Goal: Find contact information: Find contact information

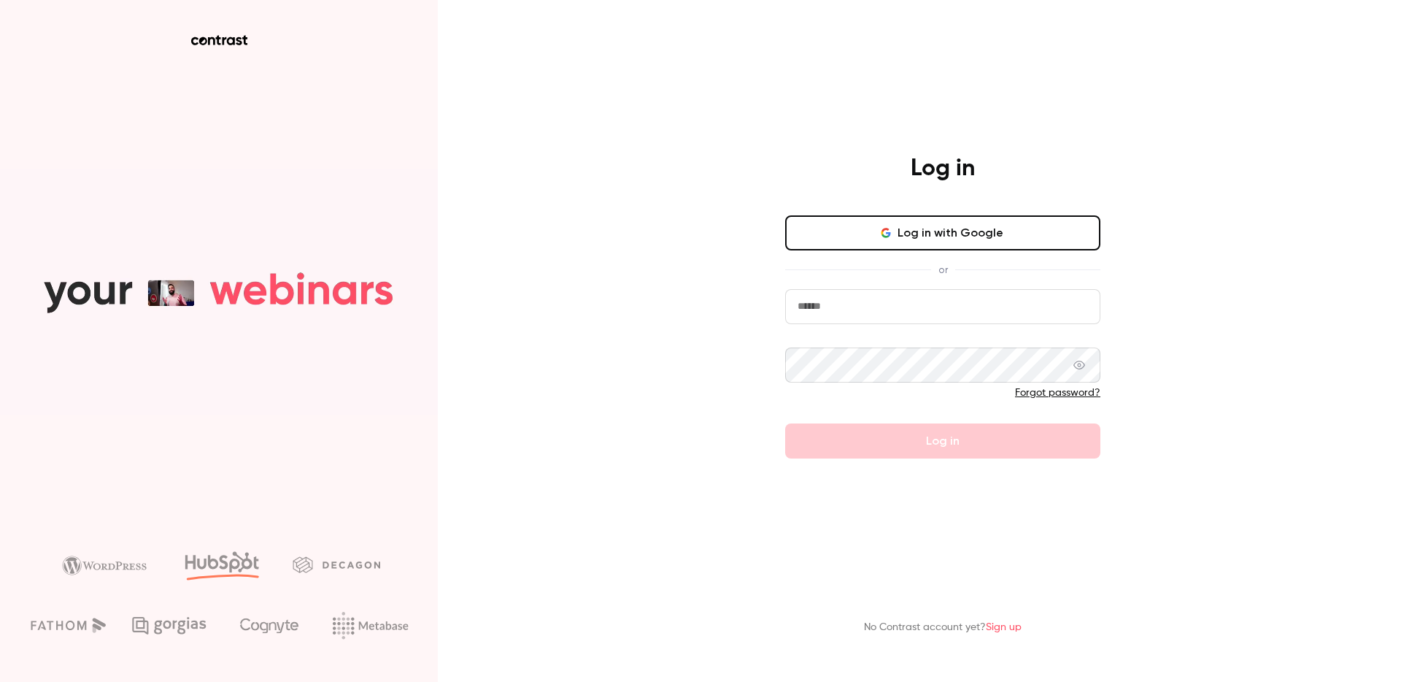
type input "**********"
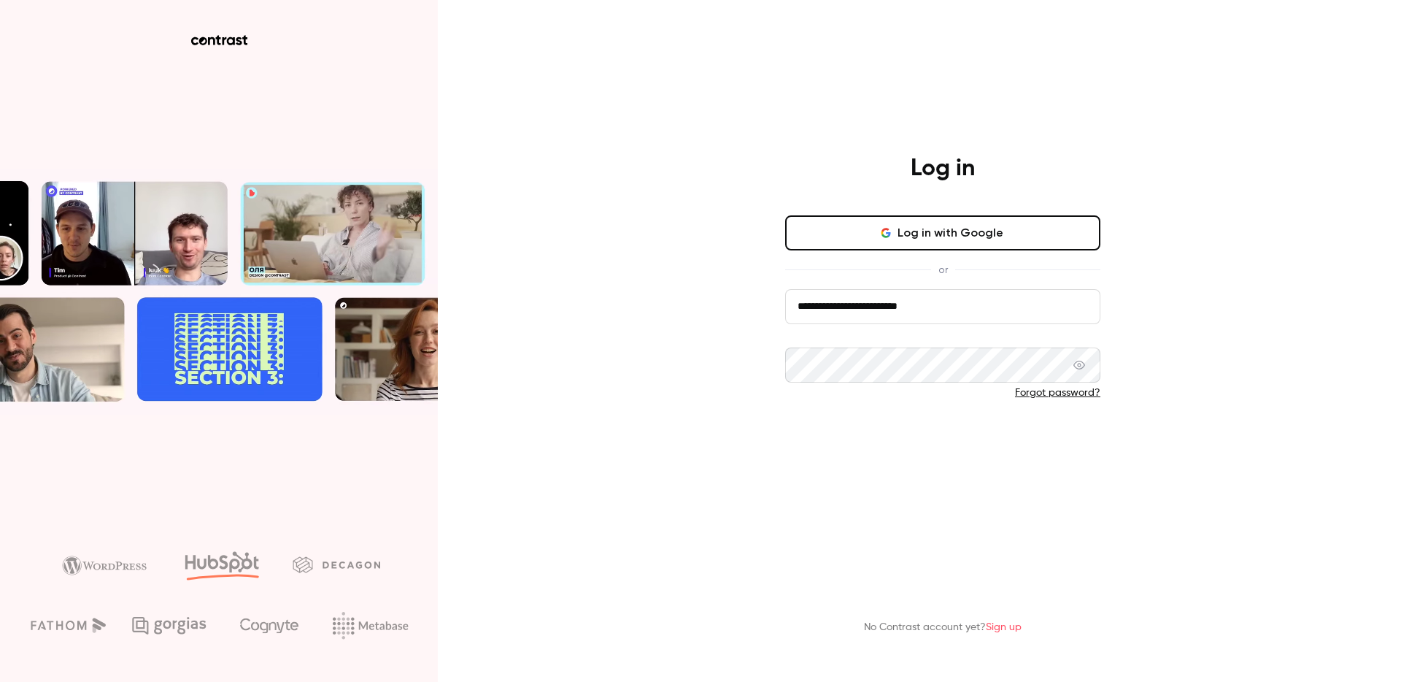
click at [962, 443] on button "Log in" at bounding box center [942, 440] width 315 height 35
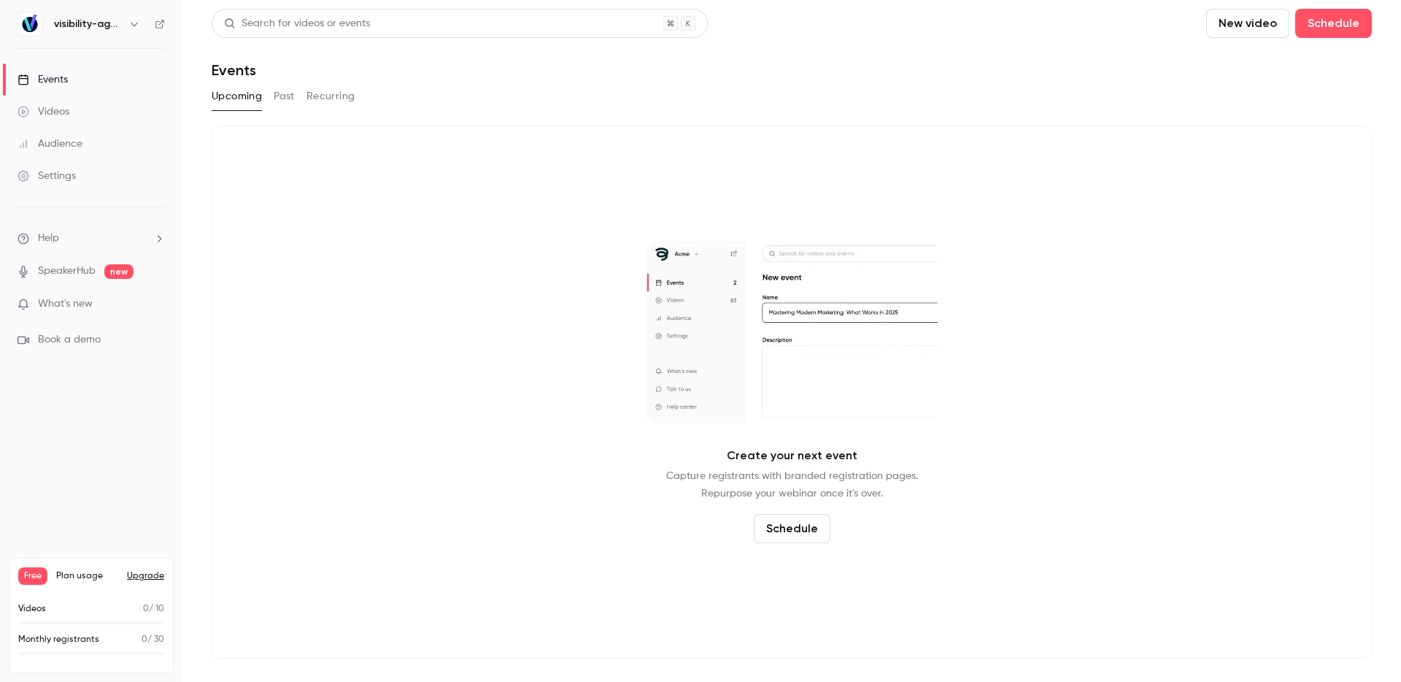
click at [71, 136] on div "Audience" at bounding box center [50, 143] width 65 height 15
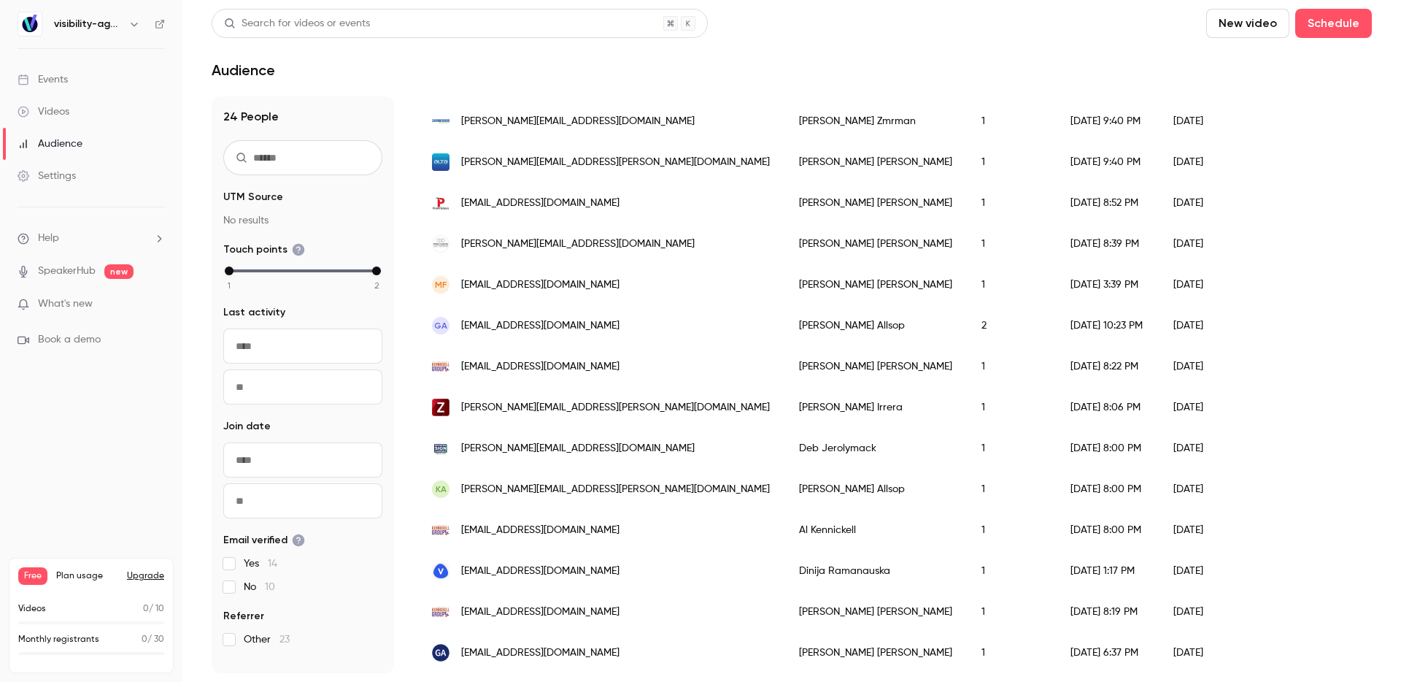
scroll to position [690, 0]
drag, startPoint x: 569, startPoint y: 600, endPoint x: 459, endPoint y: 604, distance: 110.3
click at [459, 604] on div "[EMAIL_ADDRESS][DOMAIN_NAME]" at bounding box center [601, 611] width 367 height 41
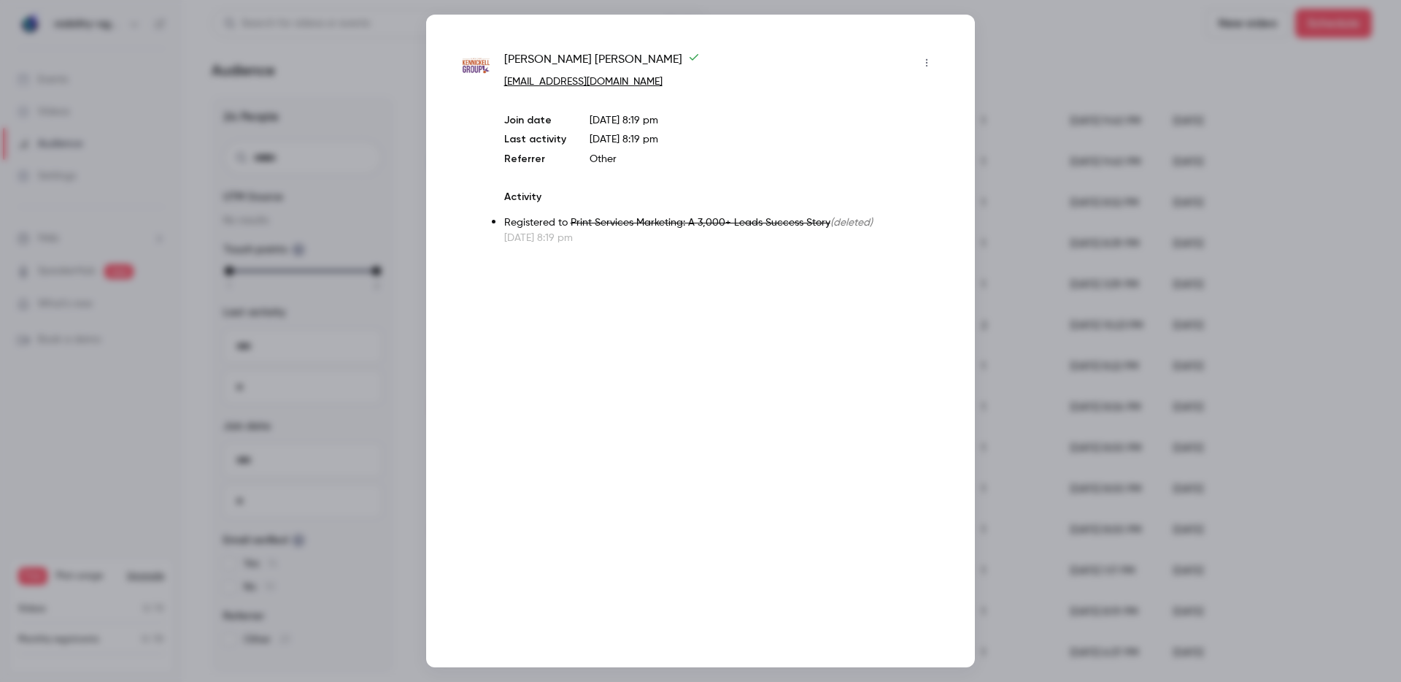
click at [1181, 92] on div at bounding box center [700, 341] width 1401 height 682
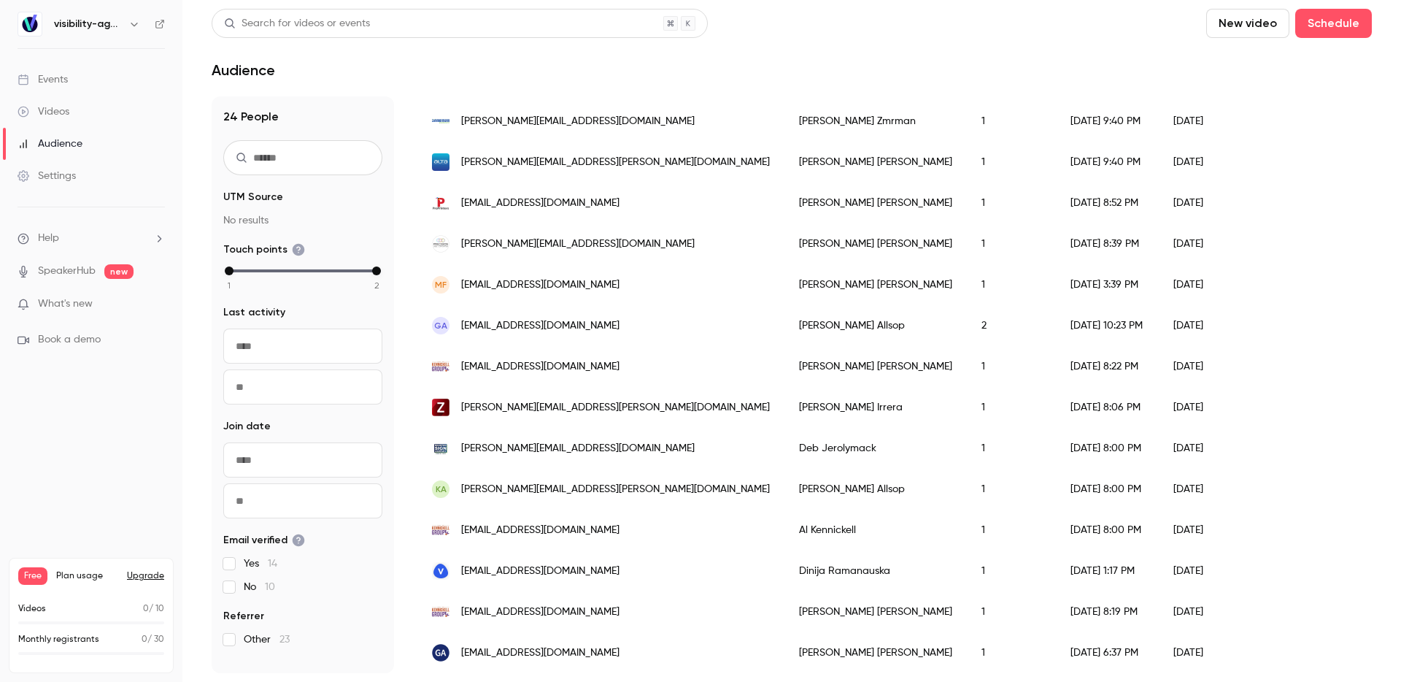
click at [785, 433] on div "[PERSON_NAME]" at bounding box center [876, 448] width 182 height 41
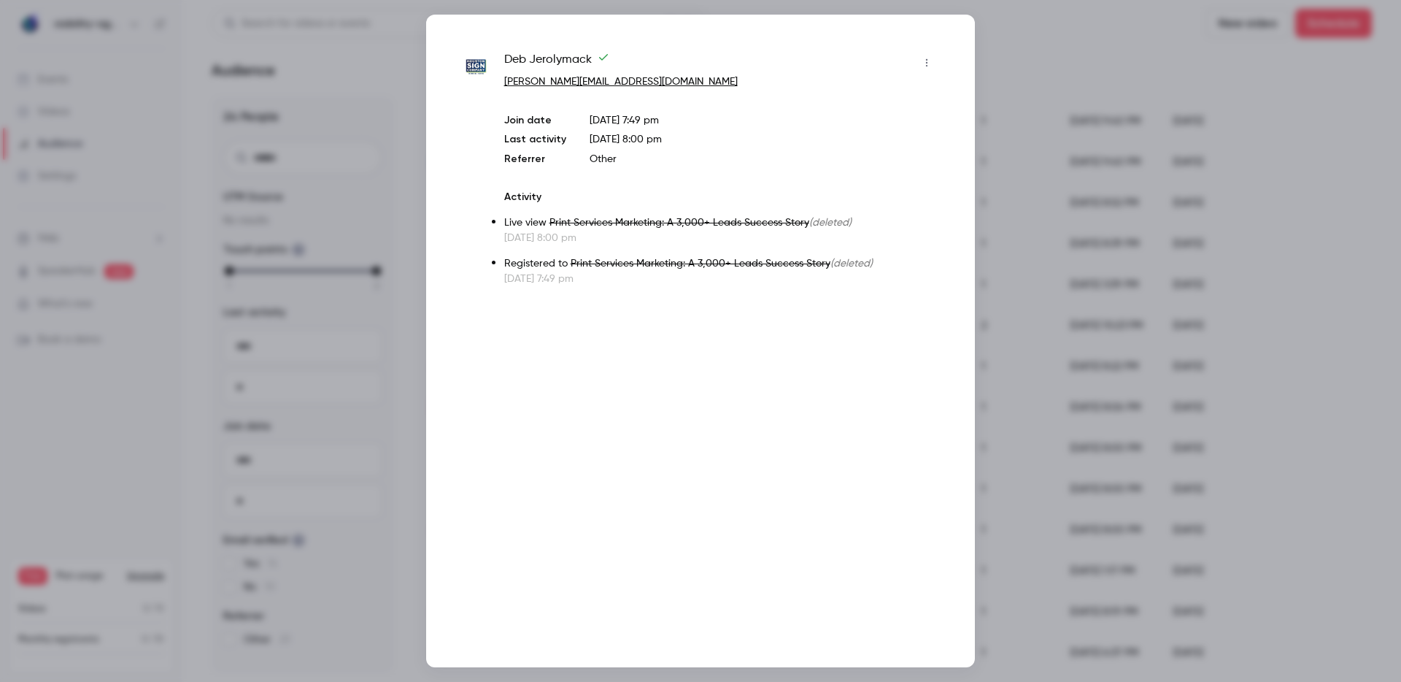
click at [1224, 136] on div at bounding box center [700, 341] width 1401 height 682
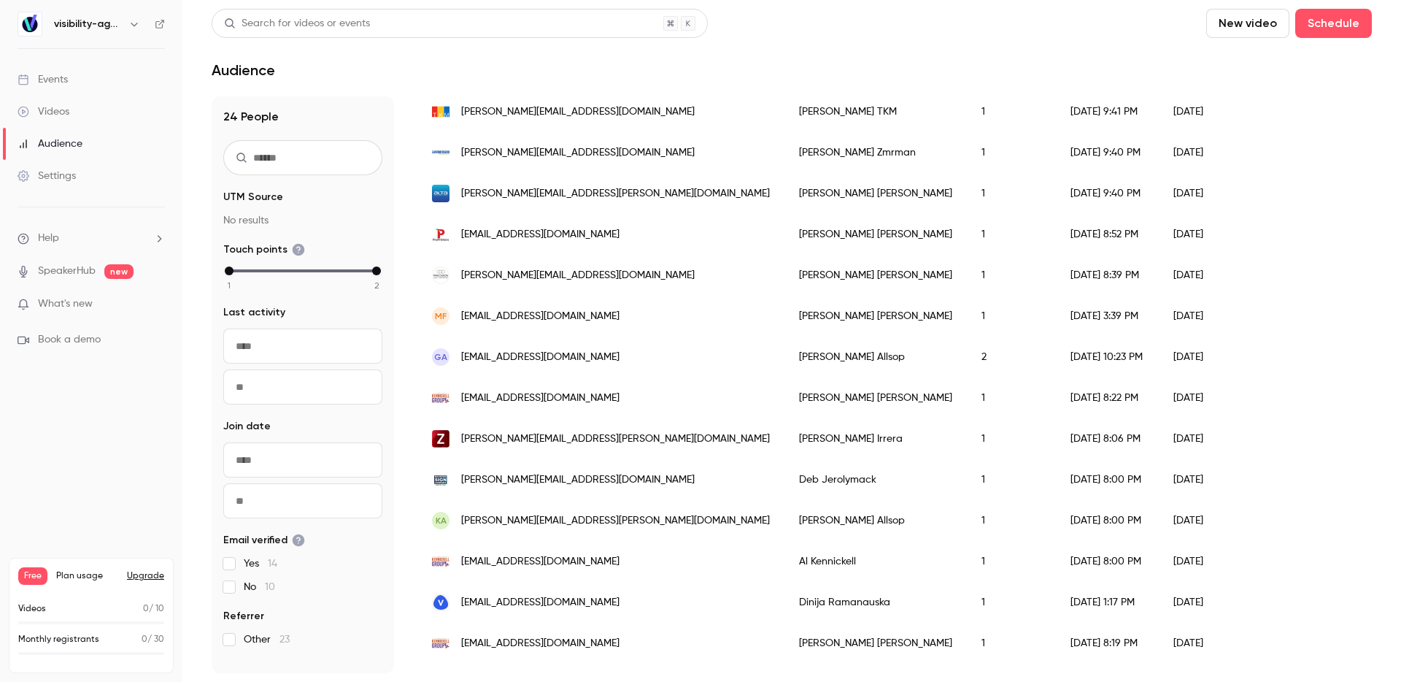
scroll to position [634, 0]
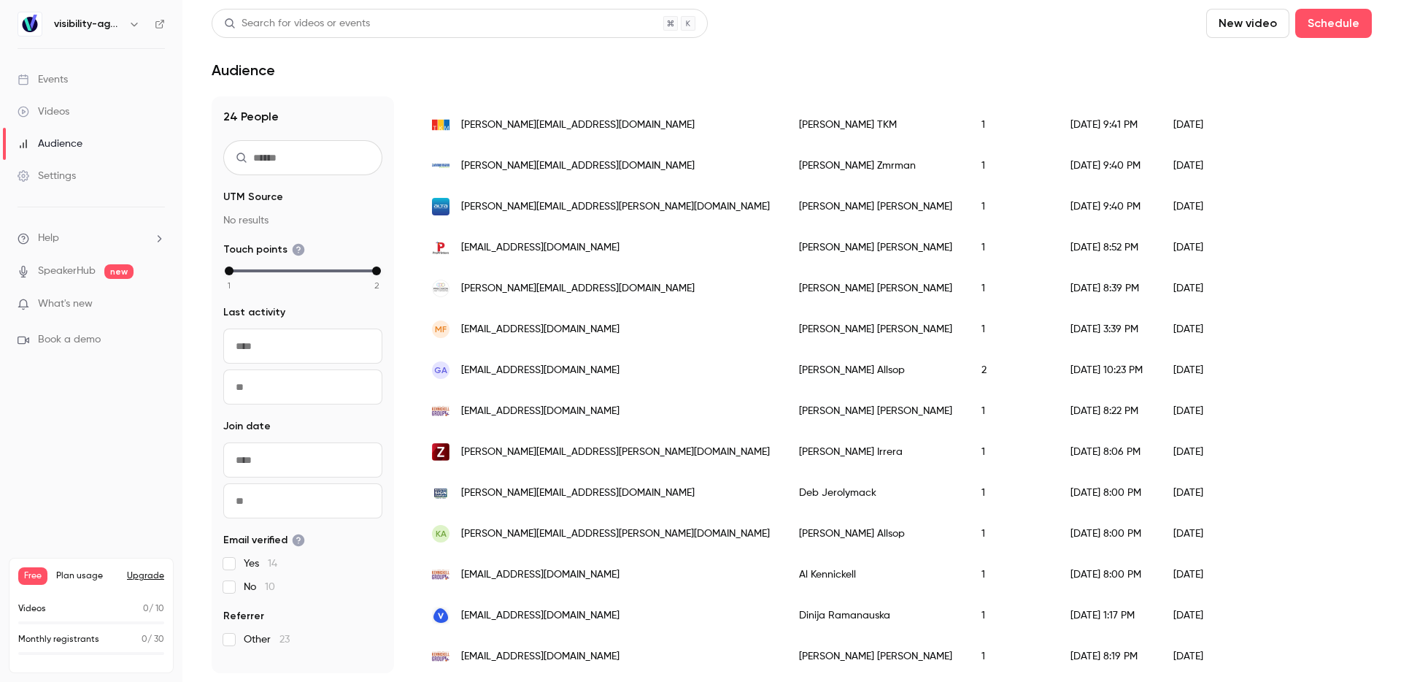
click at [623, 458] on div "[PERSON_NAME][EMAIL_ADDRESS][PERSON_NAME][DOMAIN_NAME]" at bounding box center [601, 451] width 367 height 41
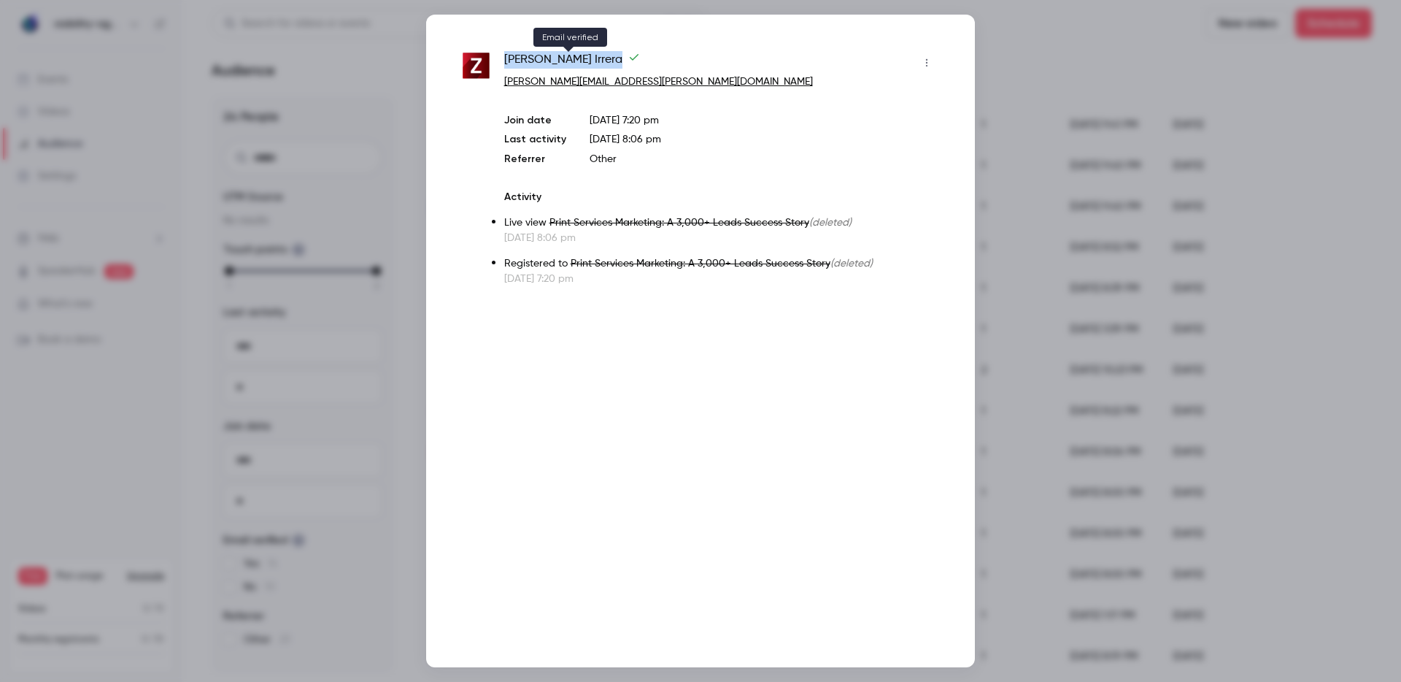
drag, startPoint x: 504, startPoint y: 58, endPoint x: 570, endPoint y: 53, distance: 66.7
click at [570, 53] on span "[PERSON_NAME]" at bounding box center [572, 62] width 136 height 23
copy span "[PERSON_NAME]"
drag, startPoint x: 653, startPoint y: 88, endPoint x: 566, endPoint y: 85, distance: 86.9
click at [566, 85] on p "[PERSON_NAME][EMAIL_ADDRESS][PERSON_NAME][DOMAIN_NAME]" at bounding box center [721, 81] width 434 height 15
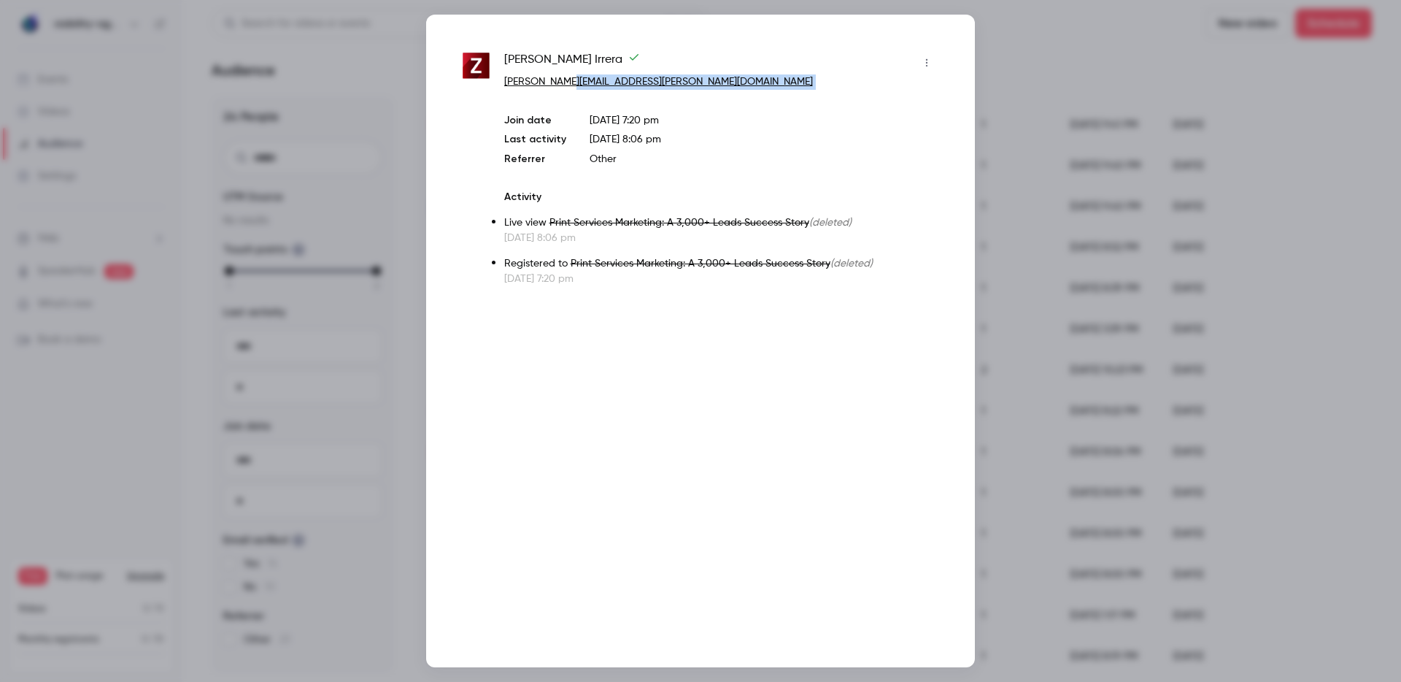
copy link "[DOMAIN_NAME]"
click at [1179, 38] on div at bounding box center [700, 341] width 1401 height 682
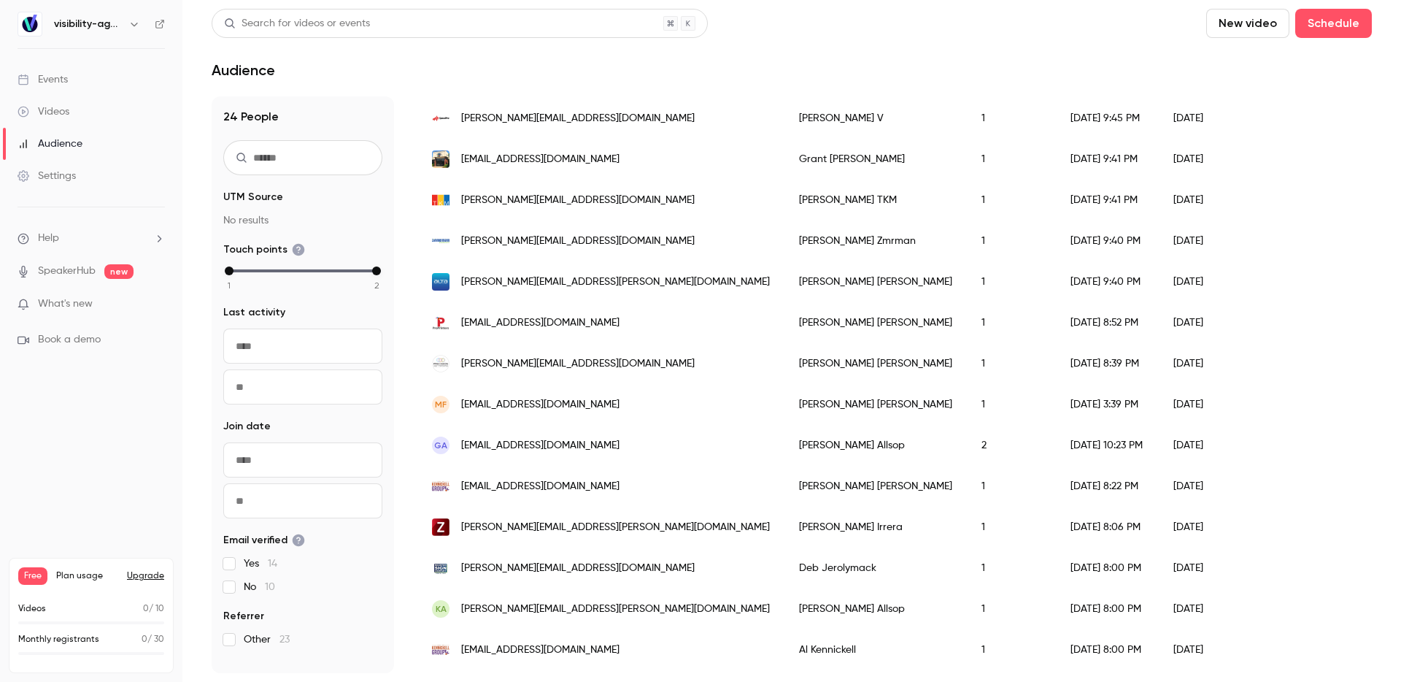
scroll to position [623, 0]
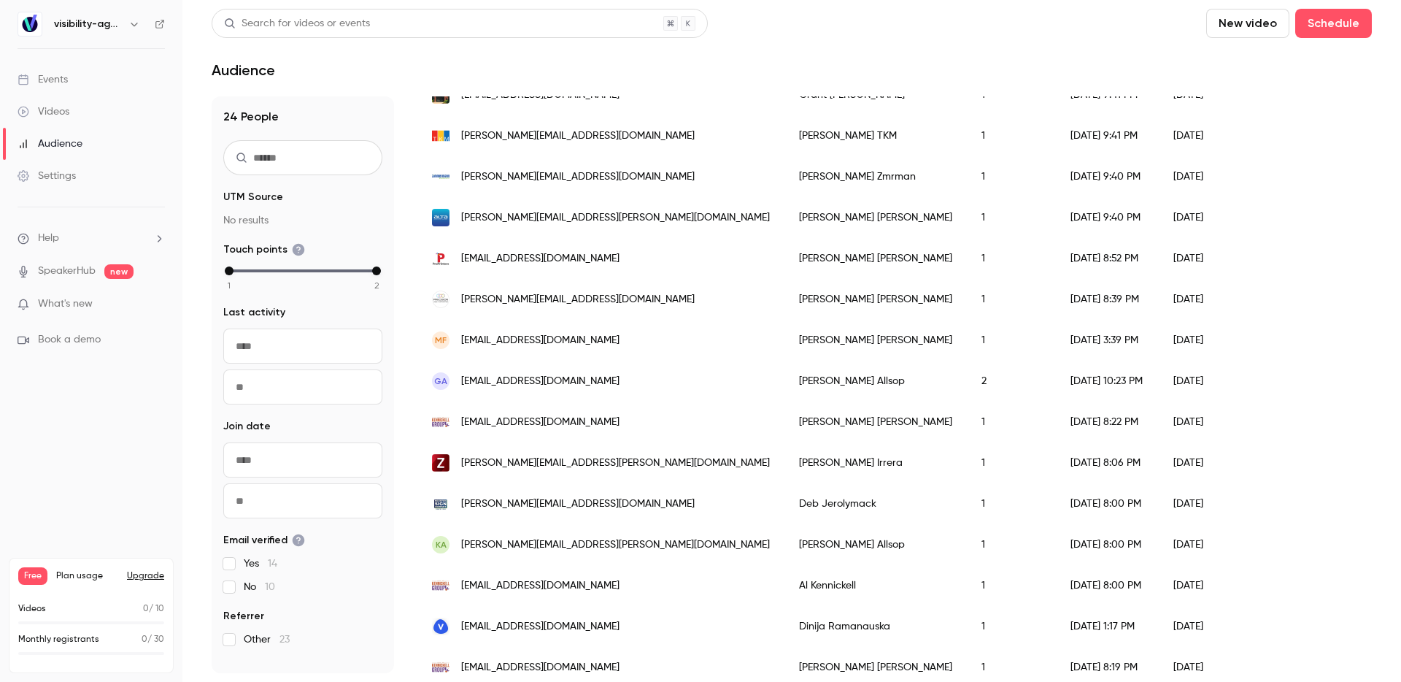
click at [621, 300] on div "[PERSON_NAME][EMAIL_ADDRESS][DOMAIN_NAME]" at bounding box center [601, 299] width 367 height 41
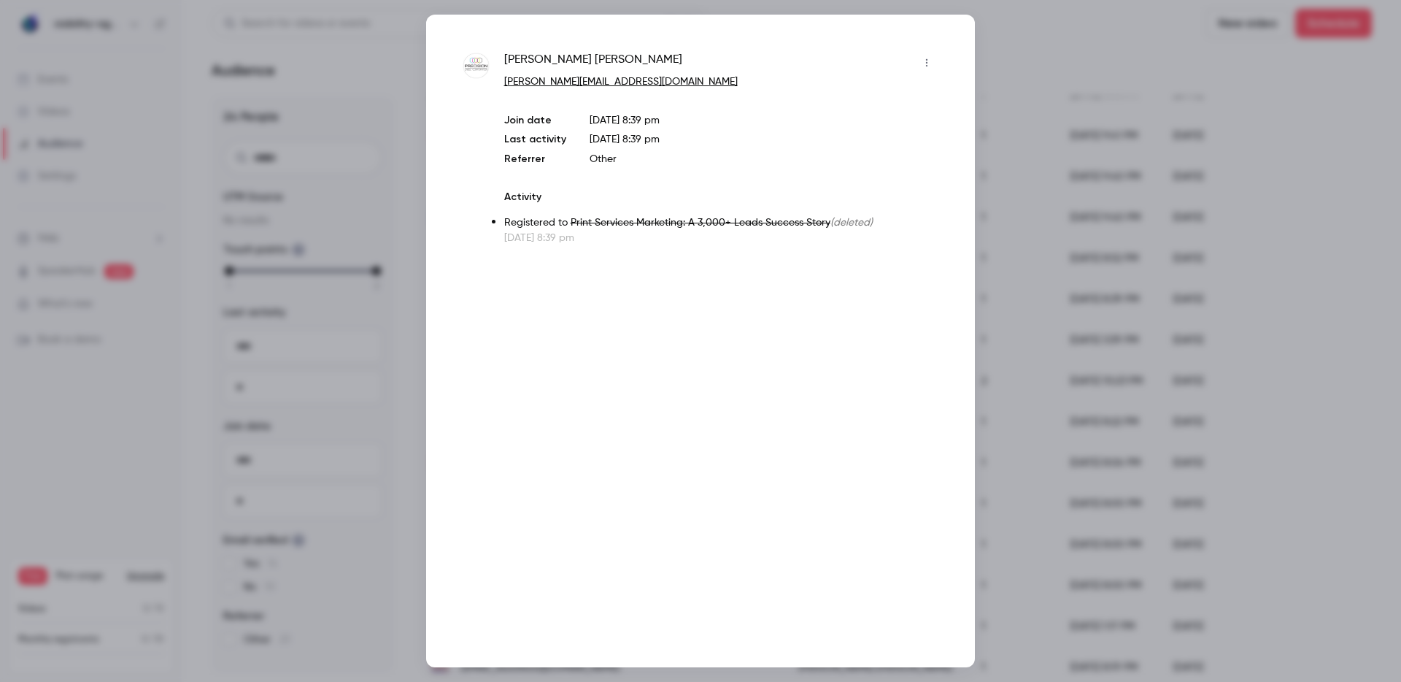
drag, startPoint x: 1244, startPoint y: 129, endPoint x: 1231, endPoint y: 145, distance: 19.7
click at [1242, 132] on div at bounding box center [700, 341] width 1401 height 682
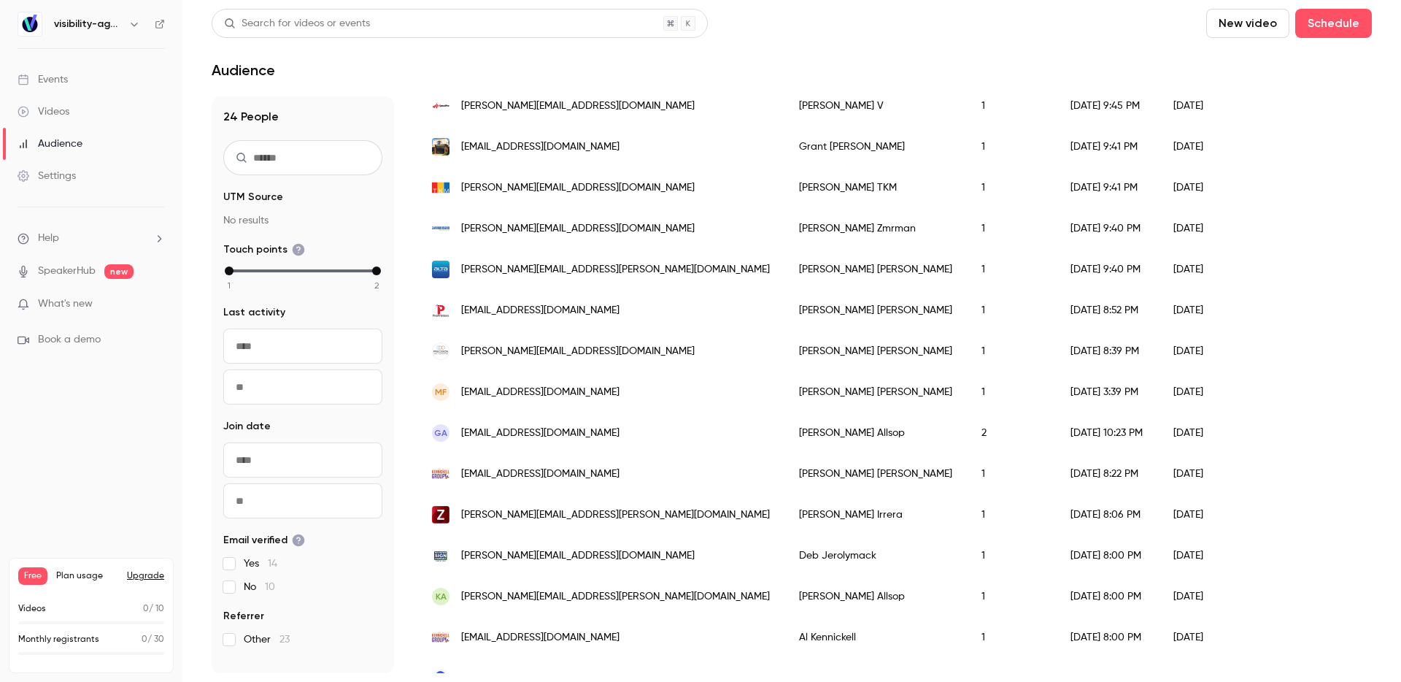
scroll to position [553, 0]
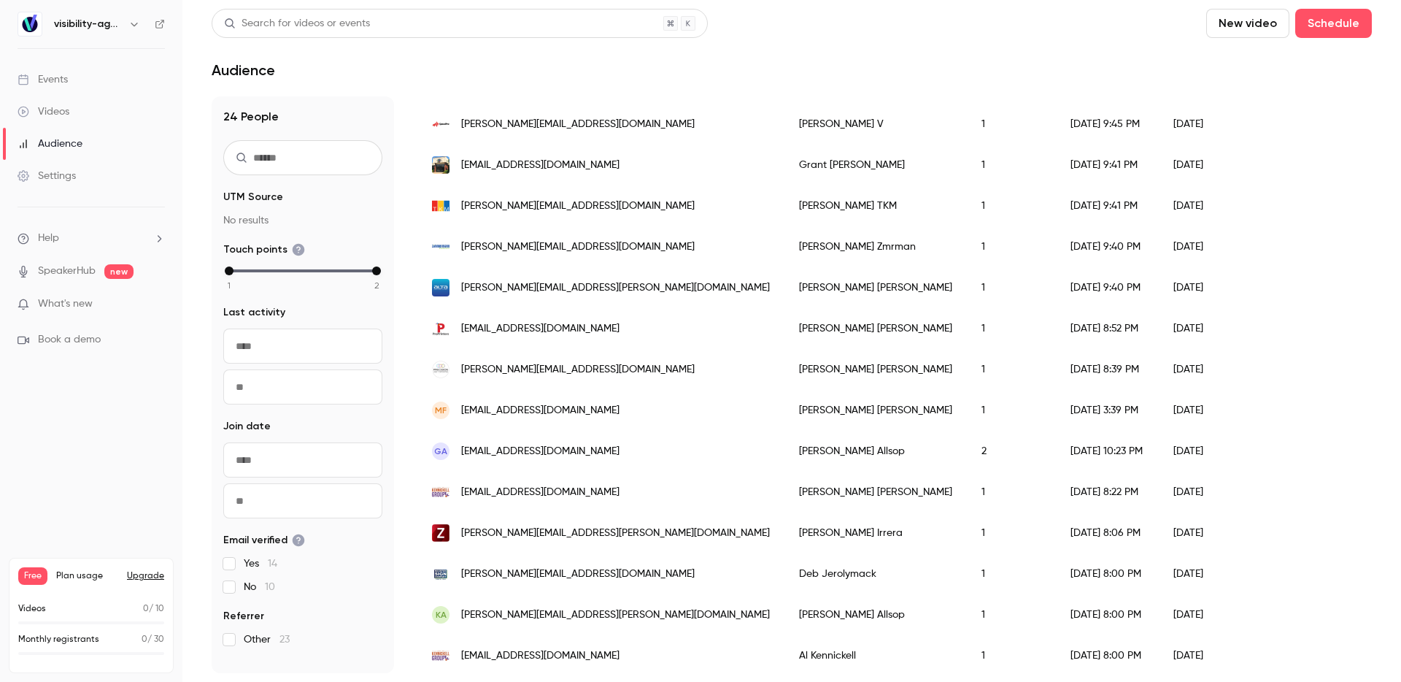
click at [526, 329] on span "[EMAIL_ADDRESS][DOMAIN_NAME]" at bounding box center [540, 328] width 158 height 15
